Goal: Navigation & Orientation: Find specific page/section

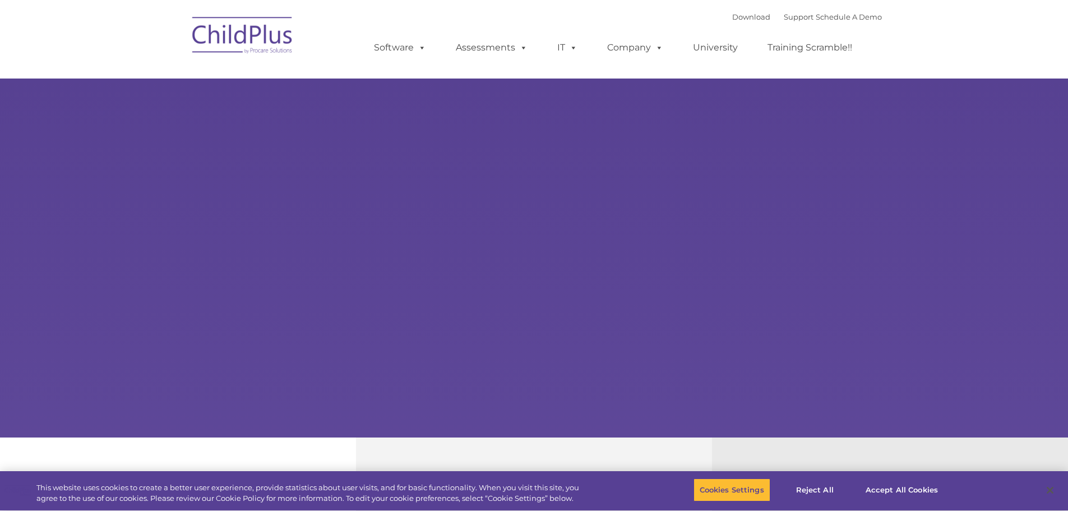
type input ""
select select "MEDIUM"
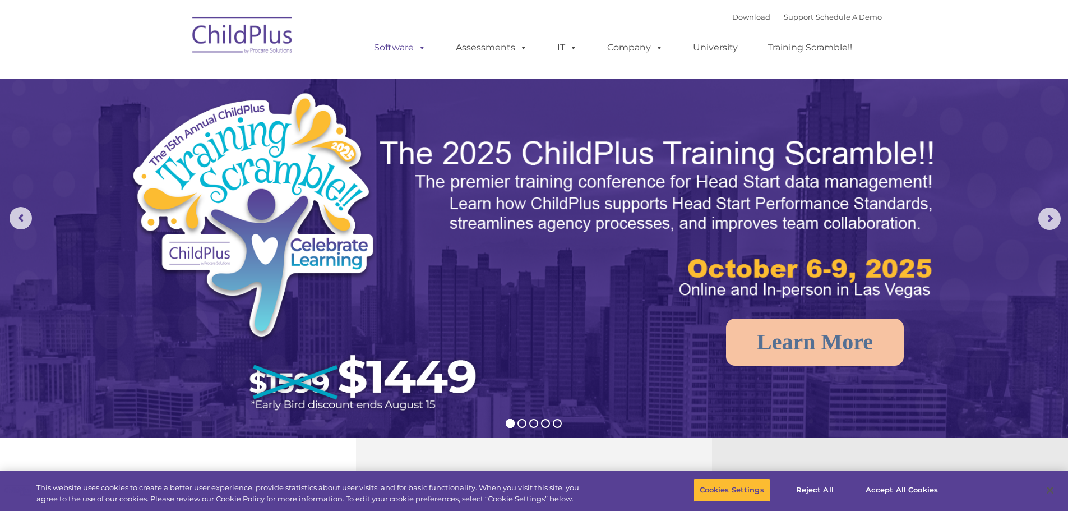
click at [422, 48] on span at bounding box center [420, 47] width 12 height 11
click at [422, 44] on span at bounding box center [420, 47] width 12 height 11
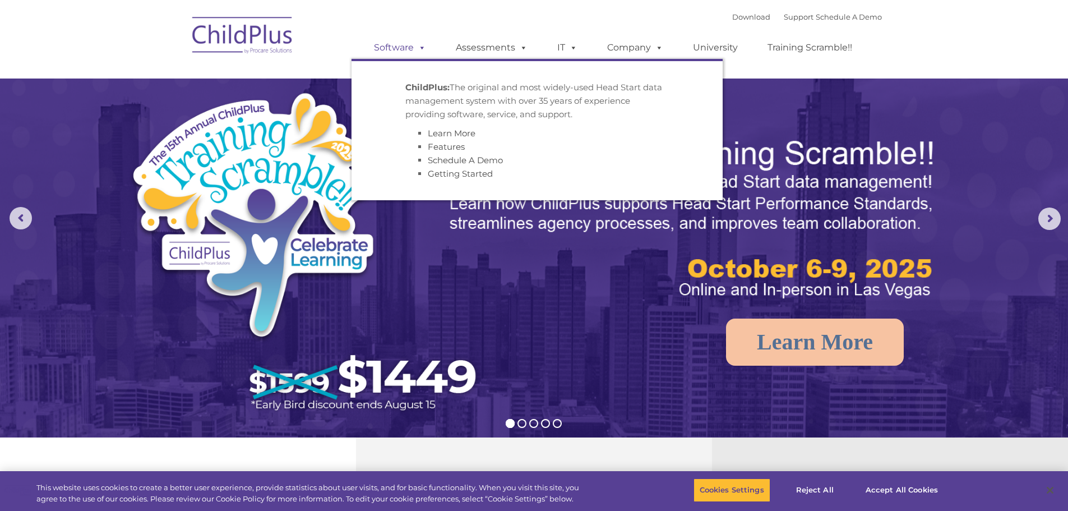
click at [422, 44] on span at bounding box center [420, 47] width 12 height 11
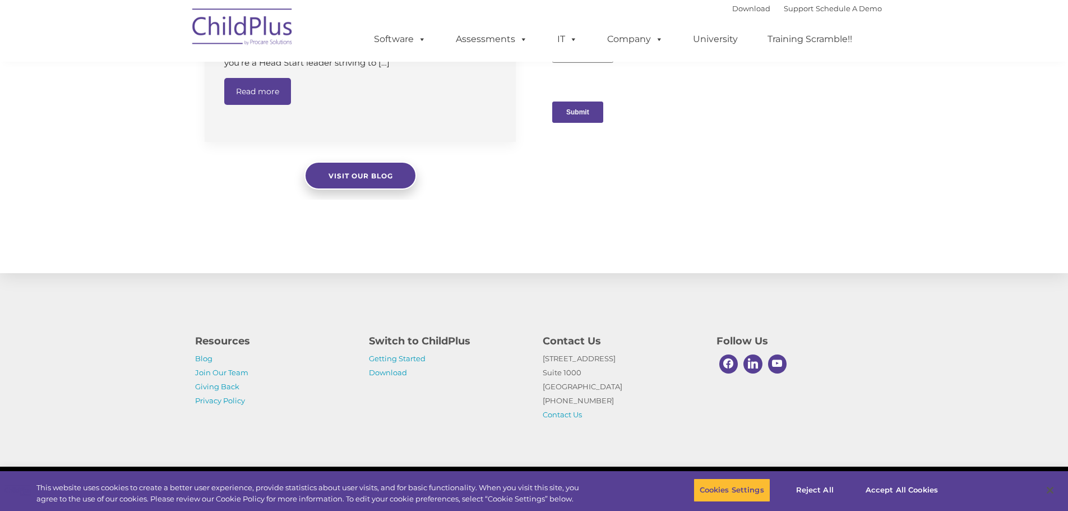
scroll to position [1127, 0]
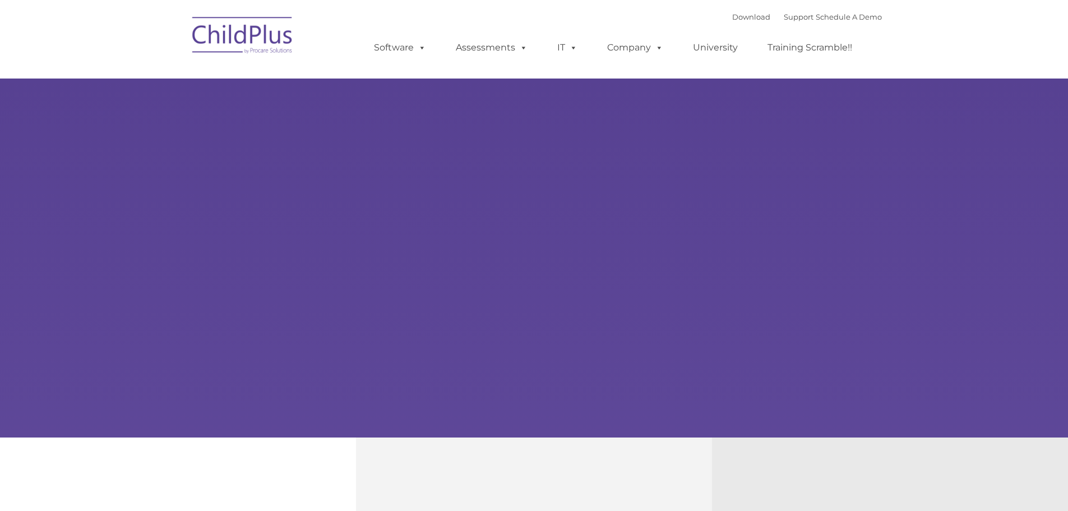
select select "MEDIUM"
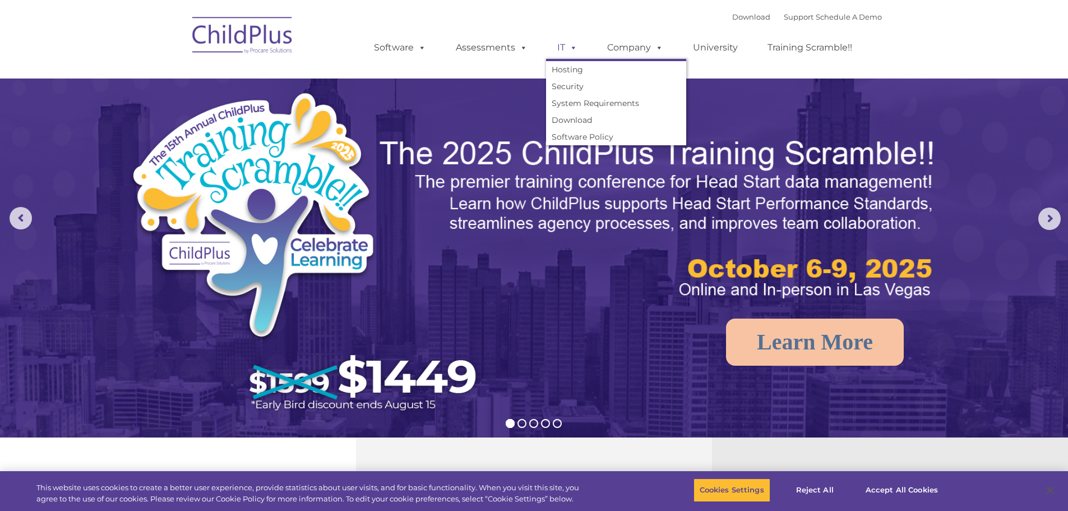
click at [573, 48] on span at bounding box center [571, 47] width 12 height 11
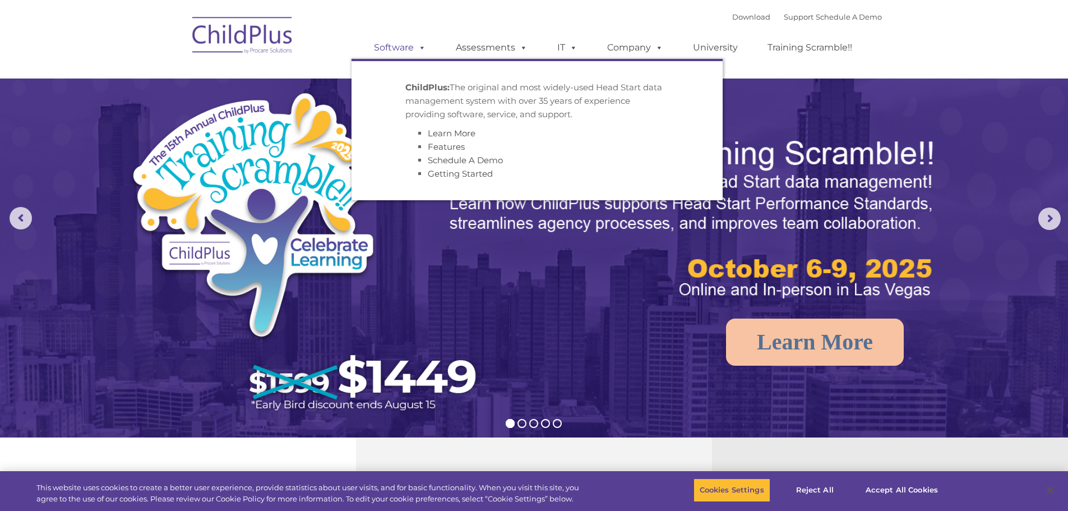
click at [422, 49] on span at bounding box center [420, 47] width 12 height 11
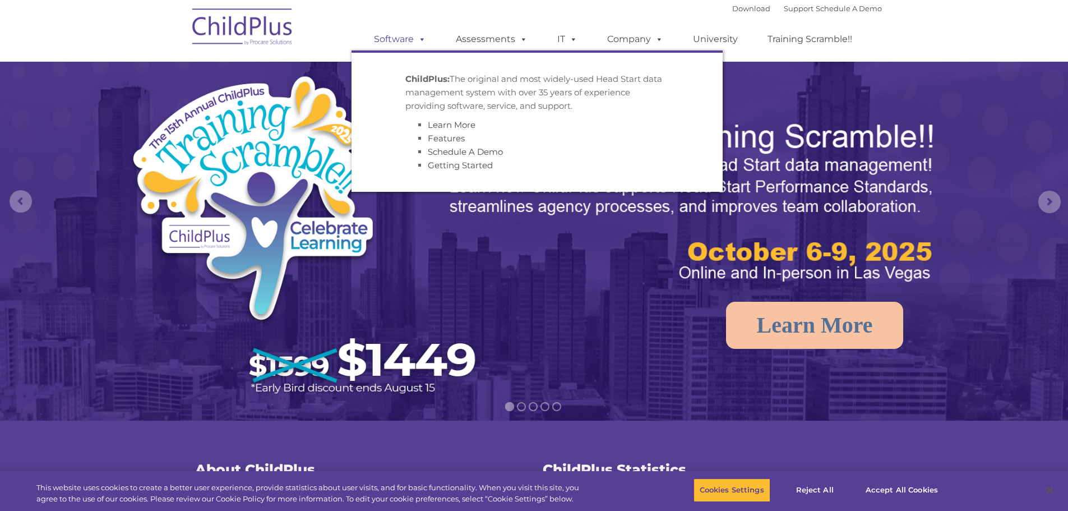
click at [417, 39] on span at bounding box center [420, 39] width 12 height 11
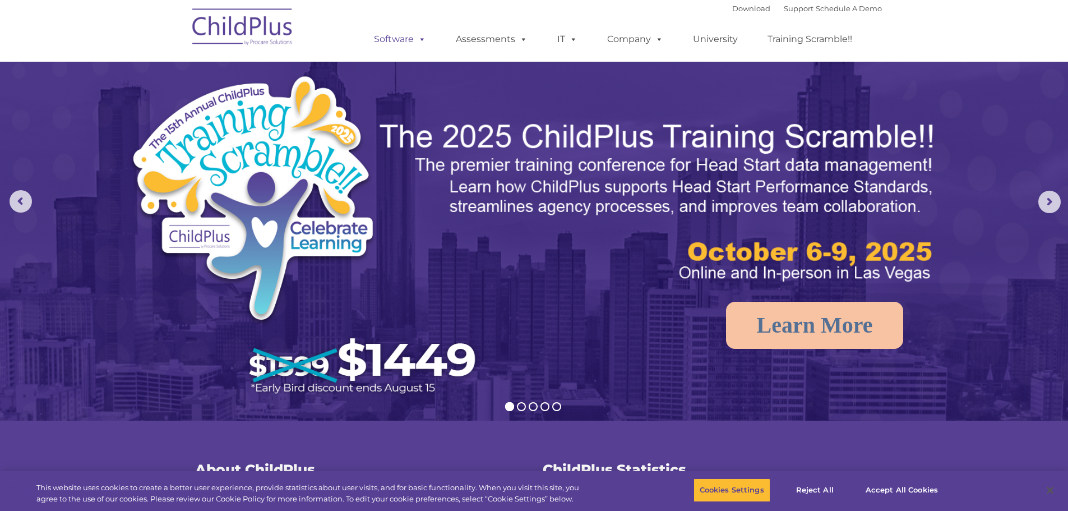
click at [398, 38] on link "Software" at bounding box center [400, 39] width 75 height 22
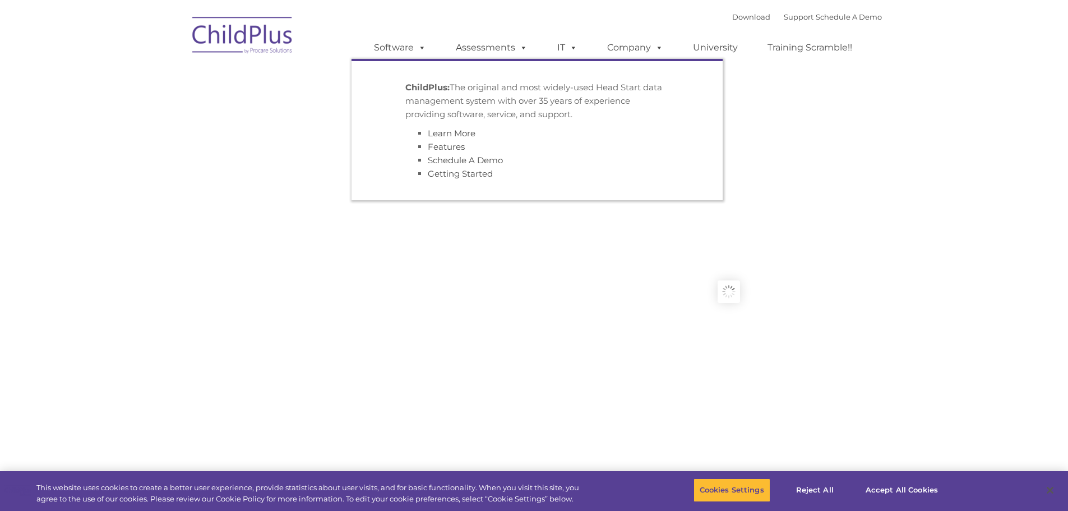
type input ""
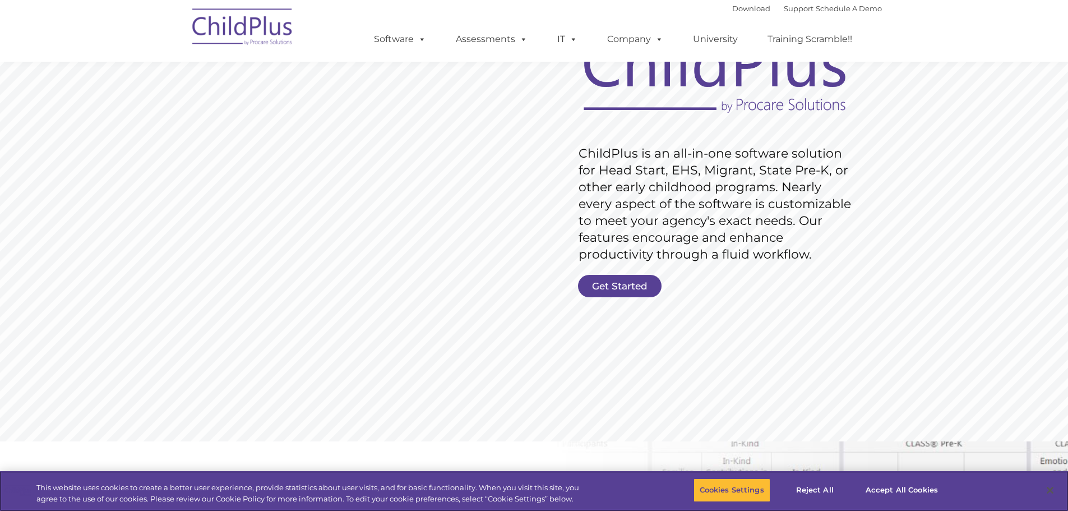
scroll to position [107, 0]
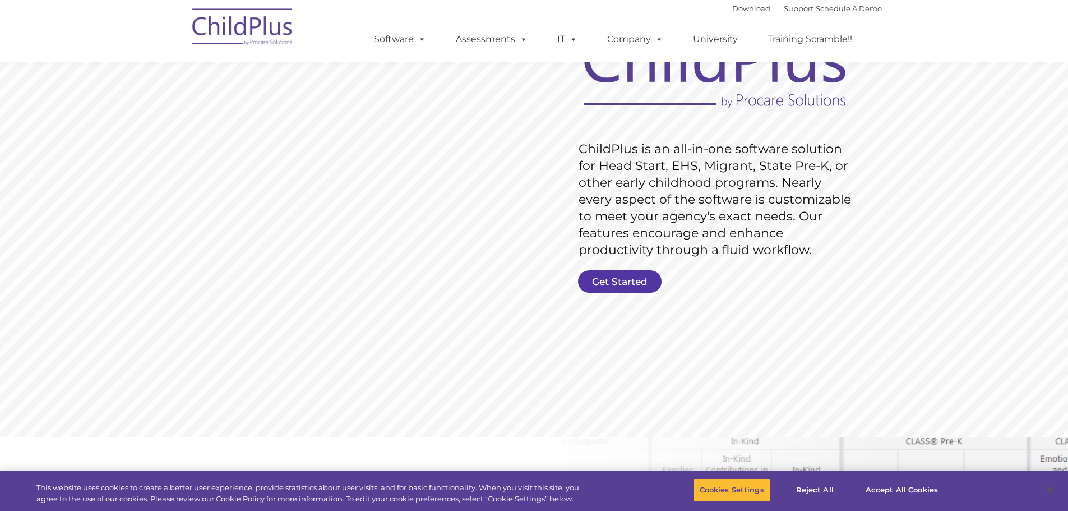
click at [623, 279] on link "Get Started" at bounding box center [620, 281] width 84 height 22
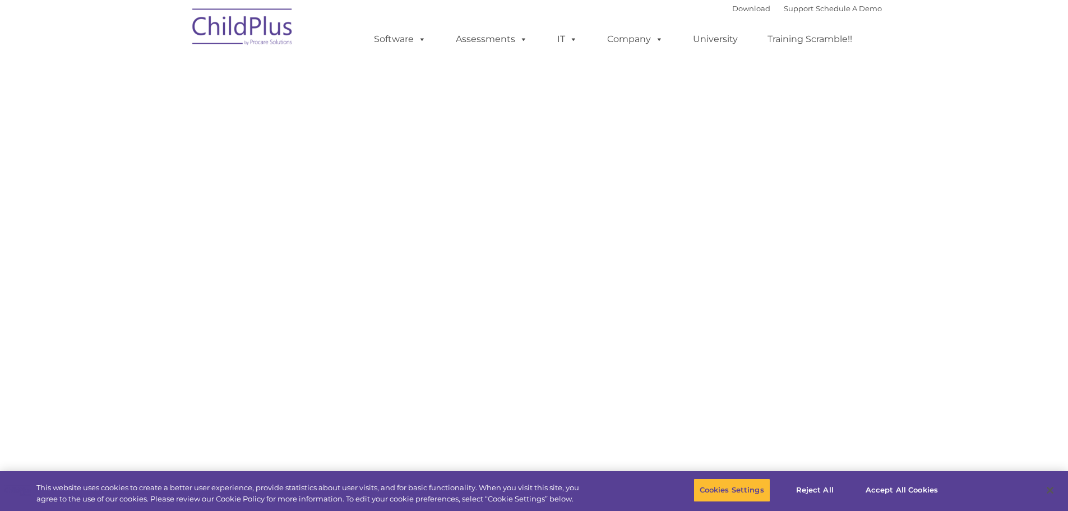
select select "MEDIUM"
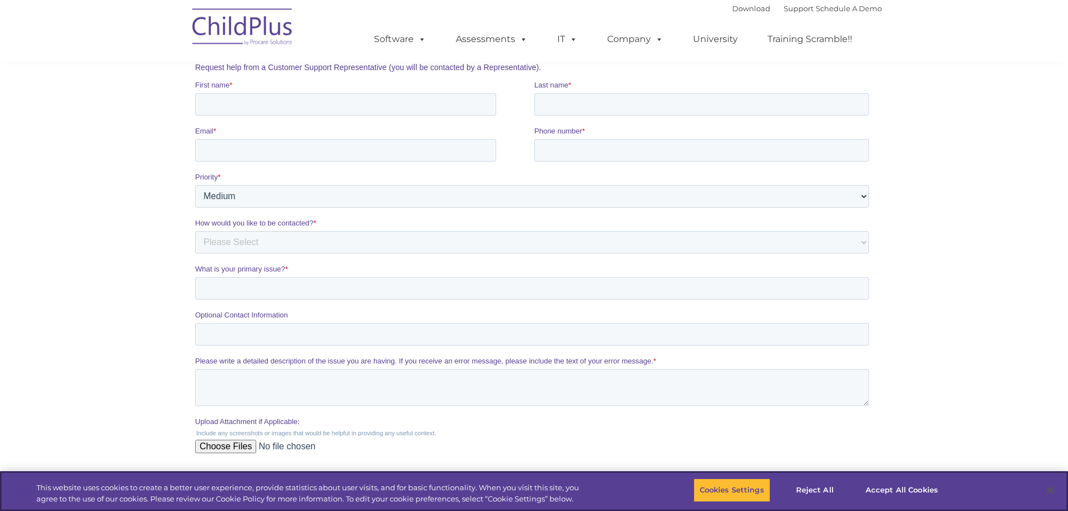
scroll to position [184, 0]
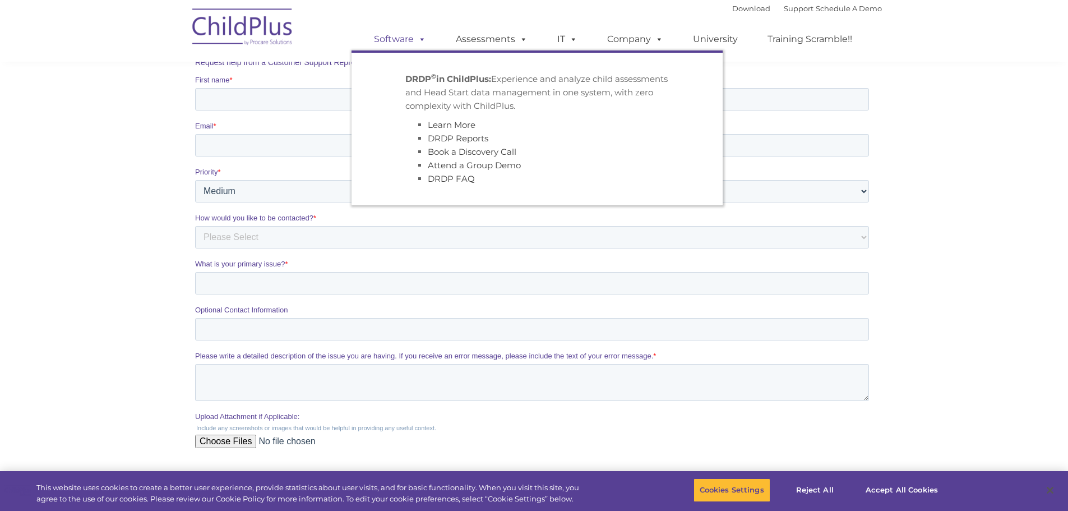
click at [389, 37] on link "Software" at bounding box center [400, 39] width 75 height 22
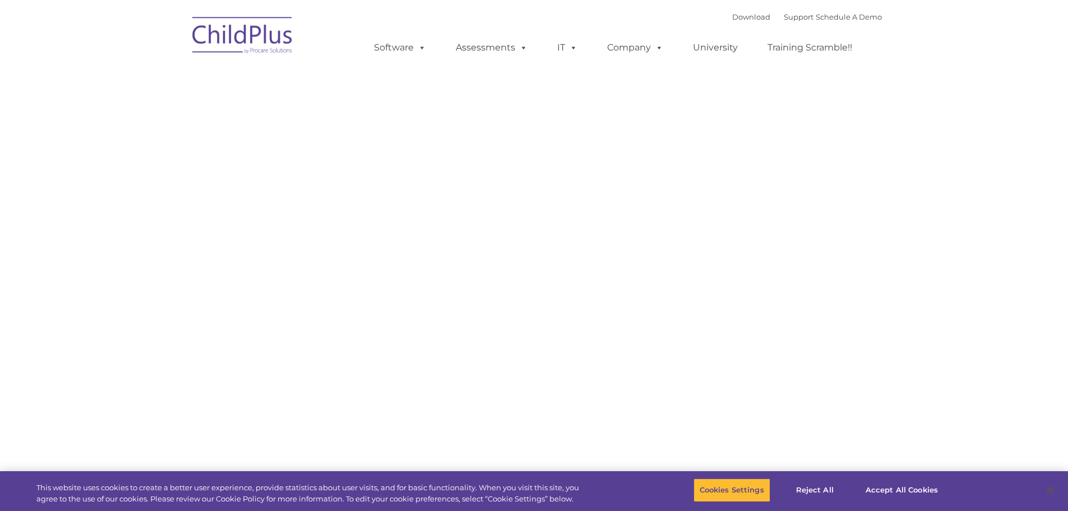
type input ""
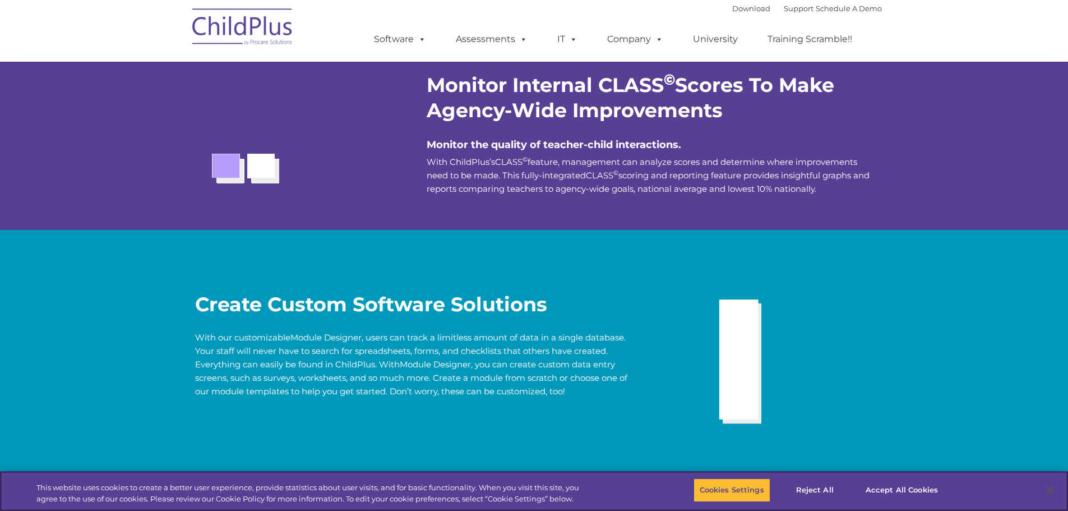
scroll to position [2038, 0]
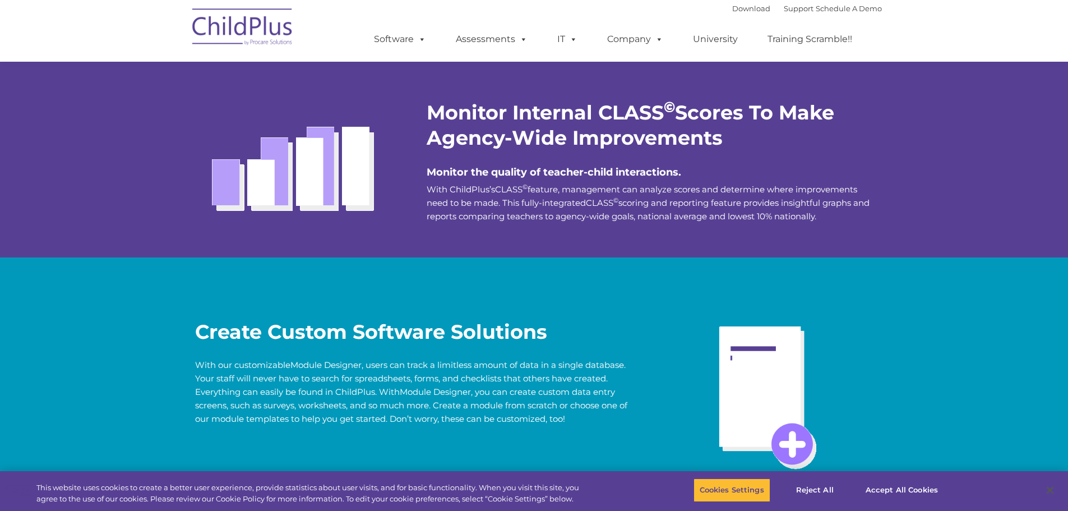
click at [233, 32] on img at bounding box center [243, 29] width 112 height 56
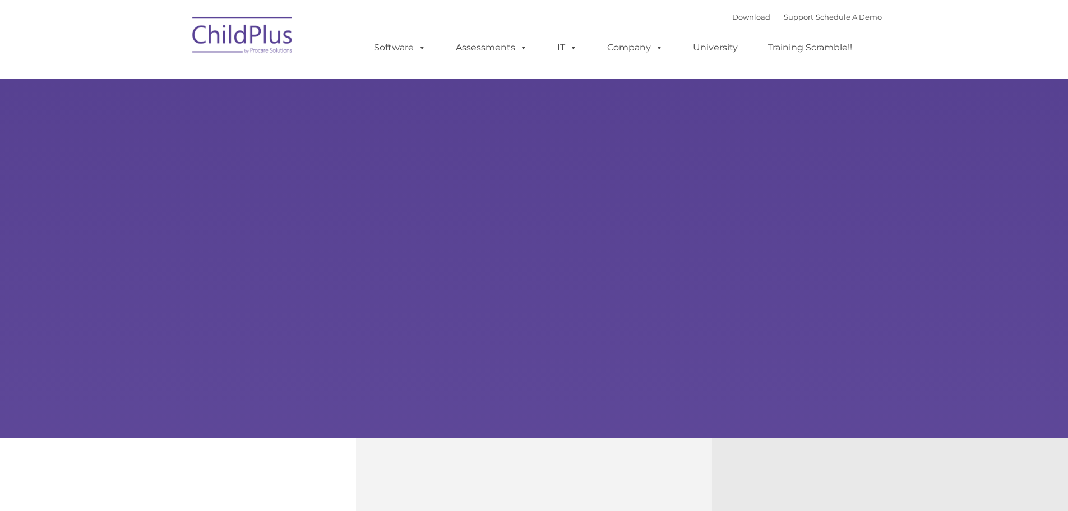
type input ""
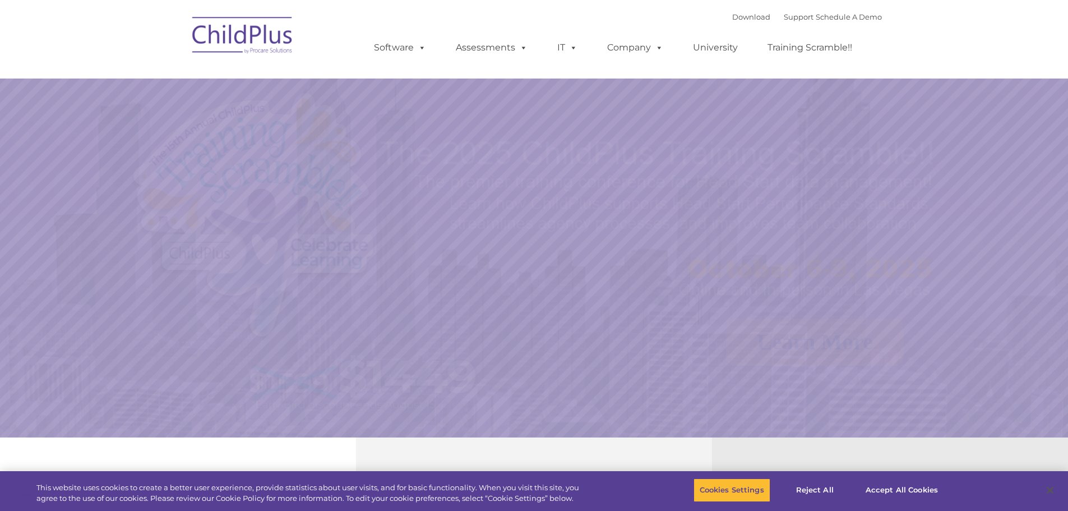
select select "MEDIUM"
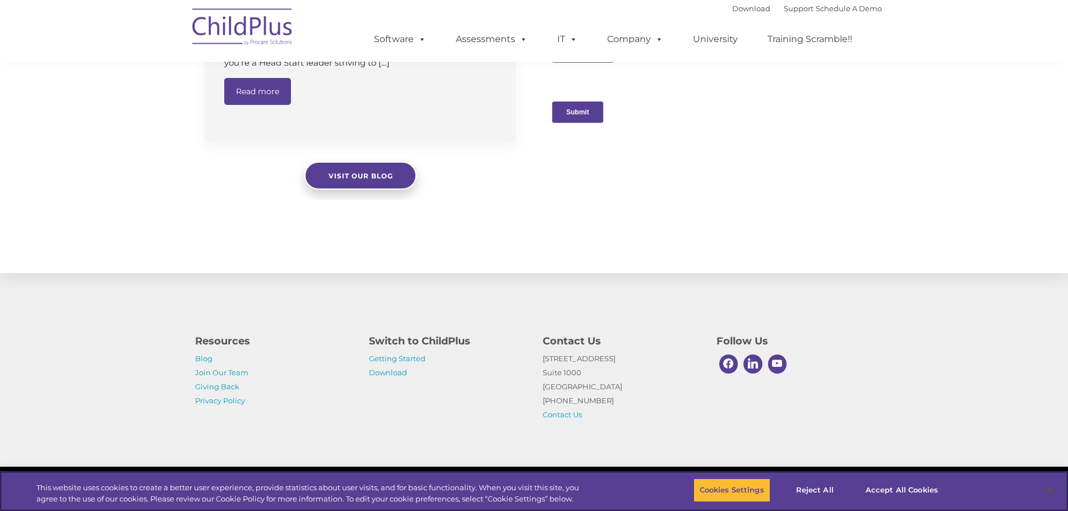
scroll to position [1127, 0]
